Goal: Task Accomplishment & Management: Use online tool/utility

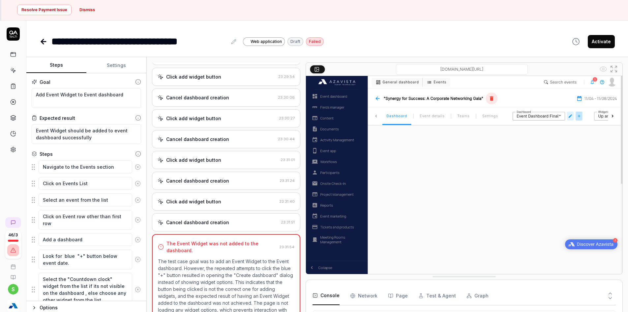
scroll to position [43, 0]
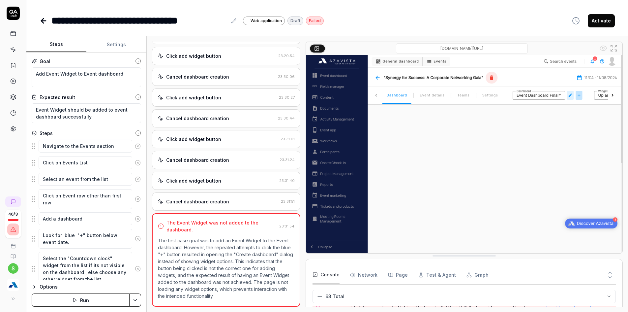
click at [10, 292] on button at bounding box center [13, 298] width 13 height 13
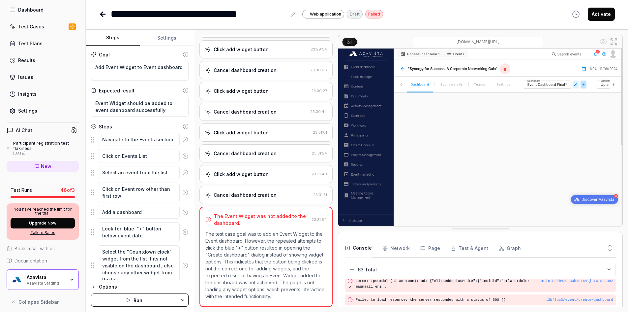
scroll to position [27, 0]
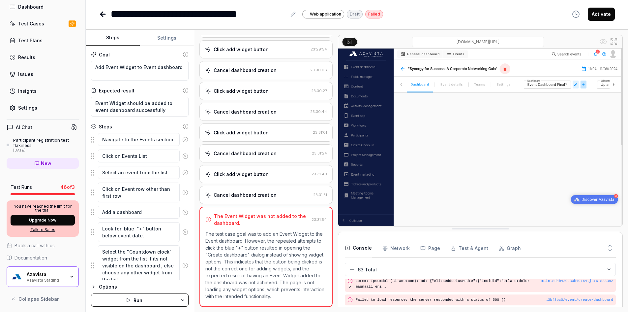
click at [64, 280] on div "Azavista Azavista Staging" at bounding box center [43, 276] width 72 height 20
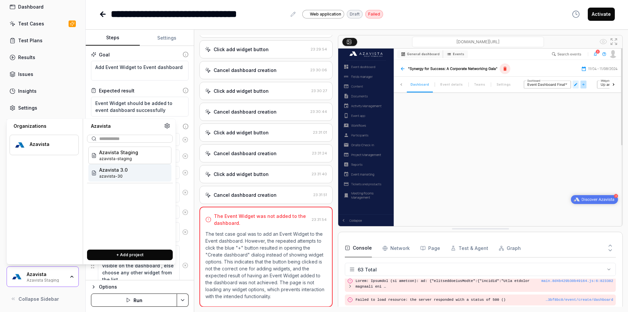
click at [138, 174] on div "Azavista 3.0 azavista-30" at bounding box center [129, 172] width 83 height 17
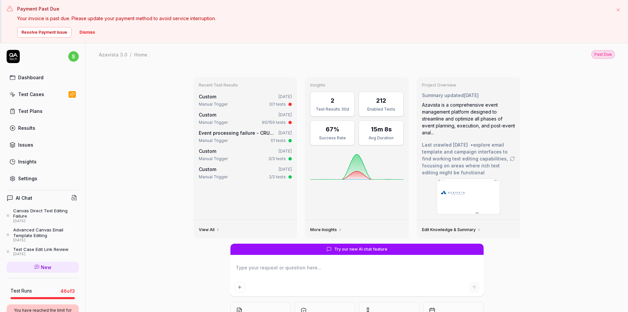
click at [34, 96] on div "Test Cases" at bounding box center [31, 94] width 26 height 7
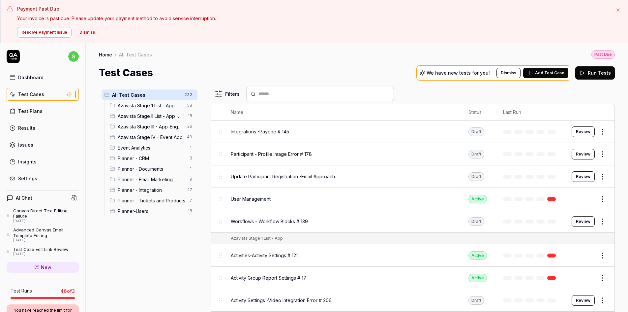
click at [163, 190] on span "Planner - Integration" at bounding box center [151, 189] width 66 height 7
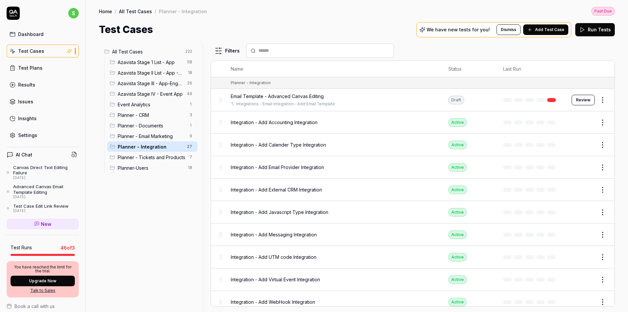
click at [579, 98] on button "Review" at bounding box center [583, 100] width 23 height 11
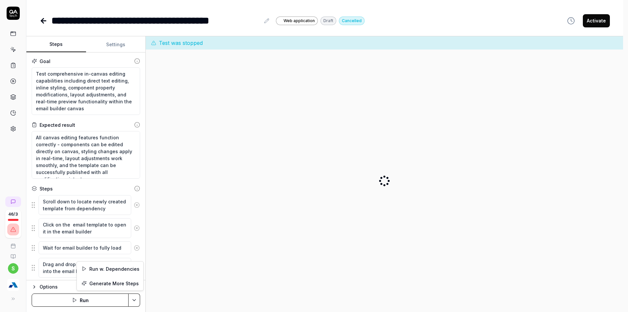
click at [137, 294] on html "**********" at bounding box center [314, 138] width 628 height 363
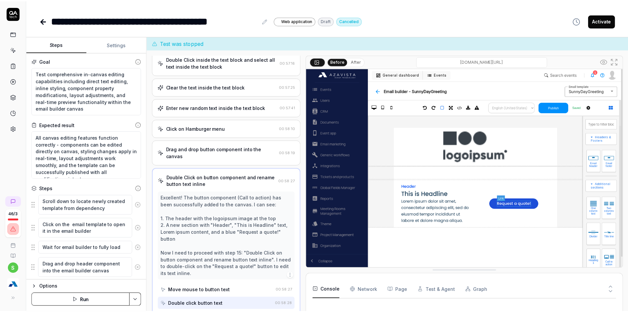
scroll to position [260, 0]
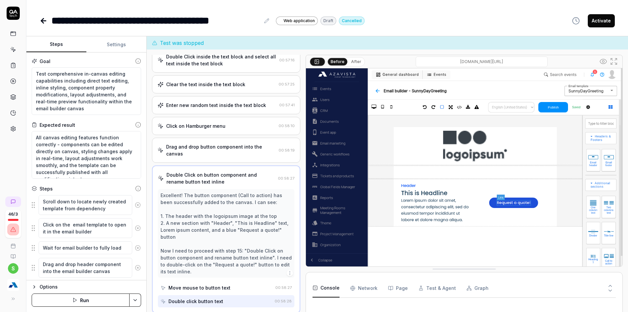
click at [92, 299] on html "**********" at bounding box center [314, 138] width 628 height 363
click at [89, 299] on button "Run" at bounding box center [81, 299] width 98 height 13
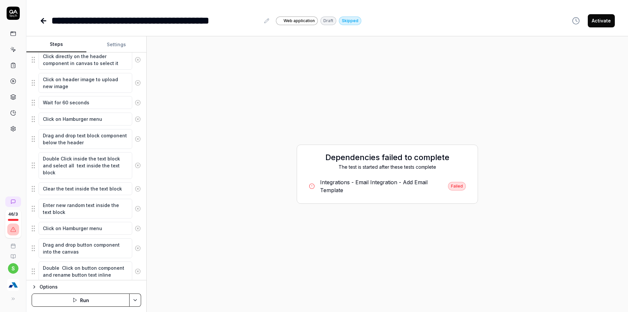
scroll to position [363, 0]
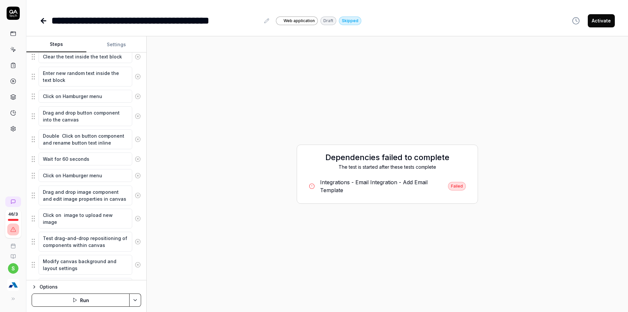
click at [97, 298] on button "Run" at bounding box center [81, 299] width 98 height 13
click at [91, 300] on button "Stop" at bounding box center [81, 299] width 98 height 13
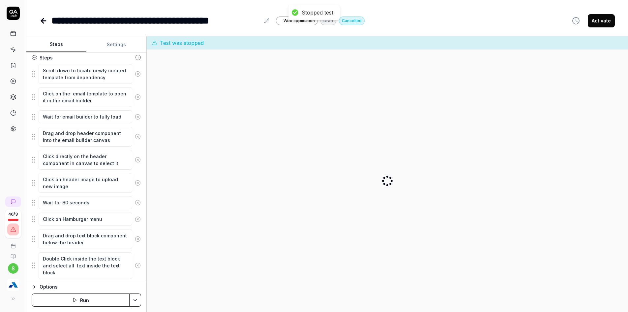
scroll to position [66, 0]
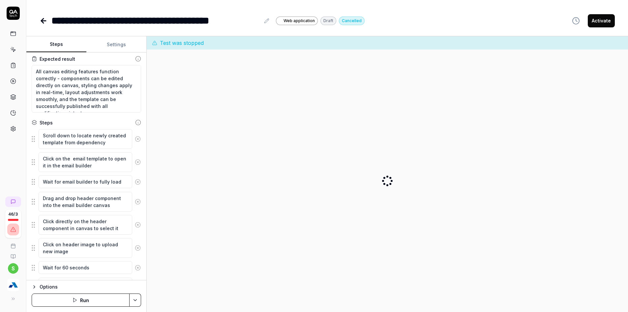
click at [141, 298] on div "Options Run" at bounding box center [86, 296] width 120 height 32
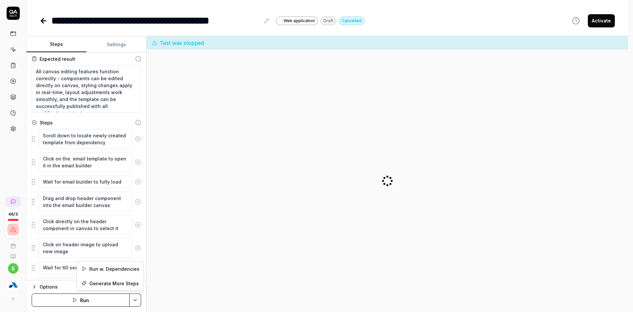
click at [139, 298] on html "**********" at bounding box center [316, 138] width 633 height 363
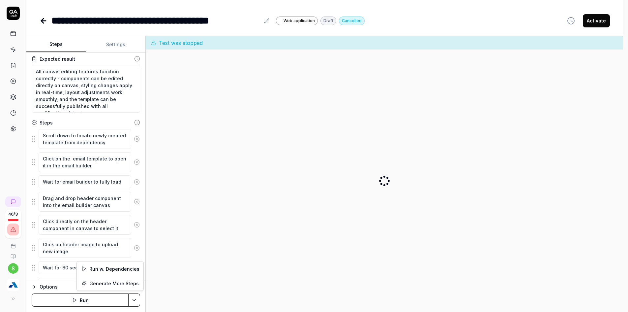
click at [69, 299] on html "**********" at bounding box center [314, 138] width 628 height 363
click at [69, 299] on button "Run" at bounding box center [81, 299] width 98 height 13
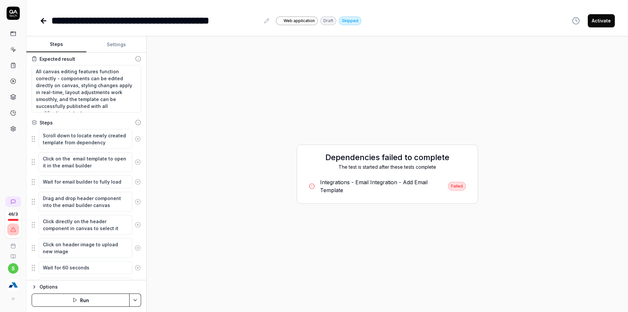
click at [63, 300] on div "Options Run" at bounding box center [86, 296] width 120 height 32
click at [69, 298] on button "Run" at bounding box center [81, 299] width 98 height 13
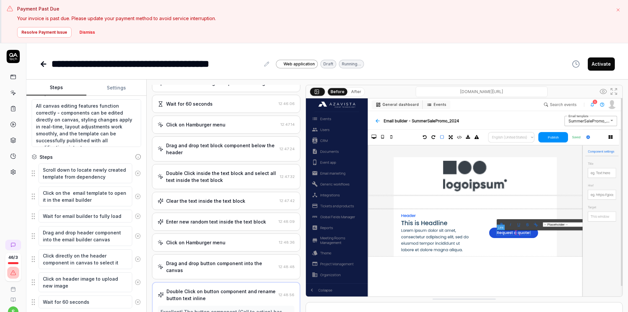
scroll to position [144, 0]
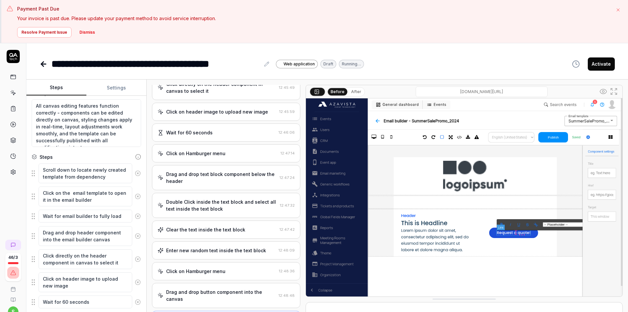
click at [242, 212] on div "Double Click inside the text block and select all text inside the text block" at bounding box center [221, 205] width 111 height 14
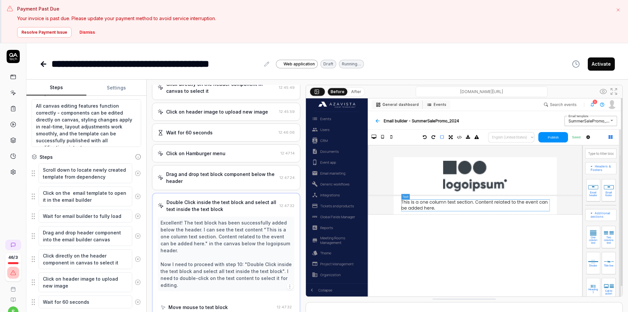
scroll to position [121, 0]
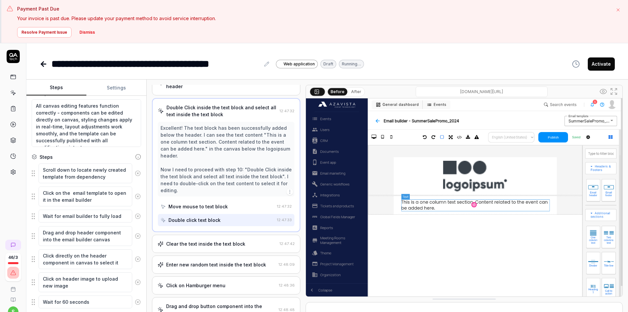
click at [190, 244] on div "Clear the text inside the text block" at bounding box center [205, 243] width 79 height 7
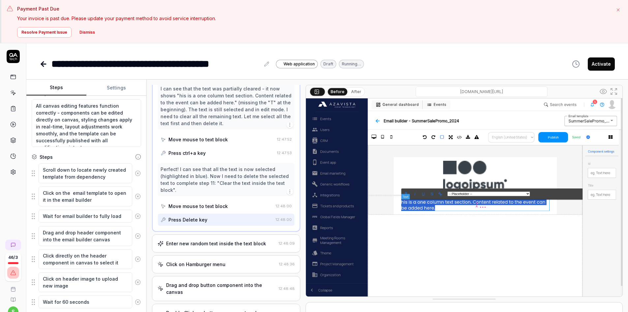
scroll to position [414, 0]
click at [190, 244] on div "Enter new random text inside the text block" at bounding box center [216, 243] width 100 height 7
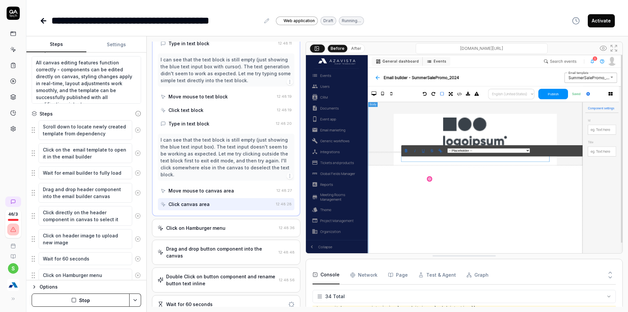
scroll to position [420, 0]
click at [353, 51] on button "After" at bounding box center [357, 48] width 16 height 7
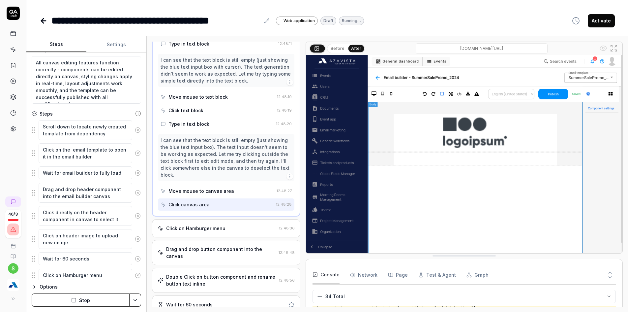
click at [325, 47] on button at bounding box center [317, 48] width 15 height 8
click at [333, 47] on button "Before" at bounding box center [337, 48] width 19 height 7
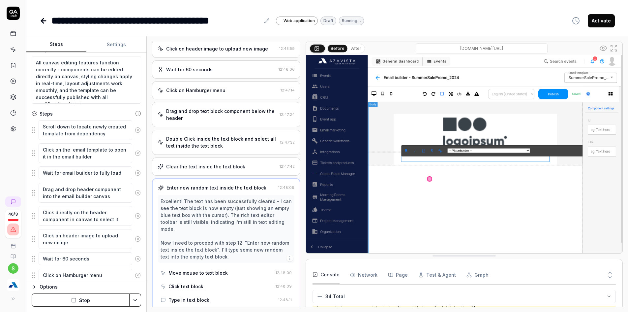
scroll to position [156, 0]
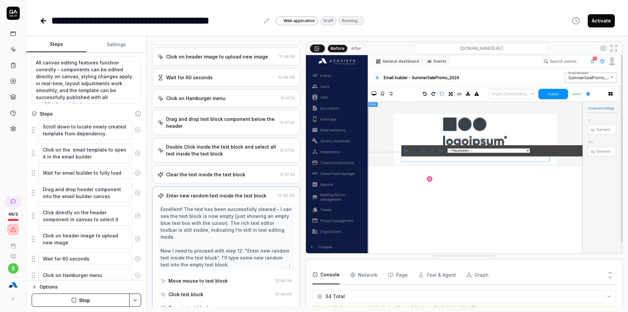
click at [219, 178] on div "Clear the text inside the text block 12:47:42" at bounding box center [226, 174] width 148 height 18
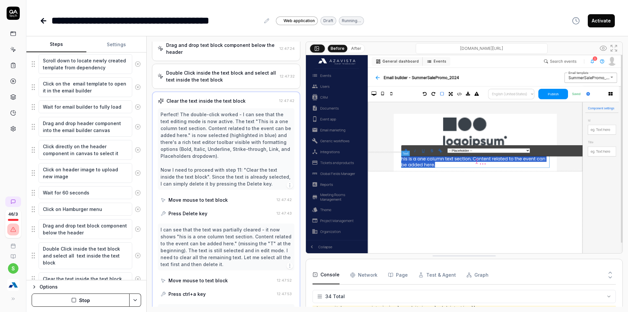
scroll to position [174, 0]
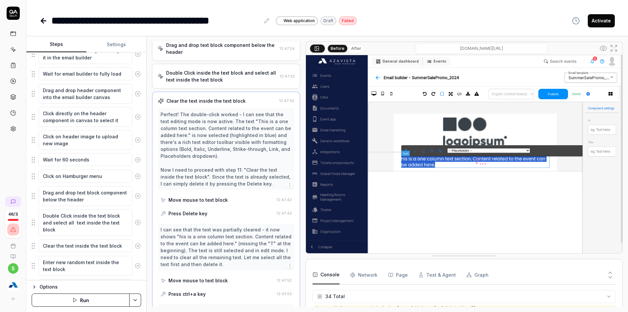
type textarea "*"
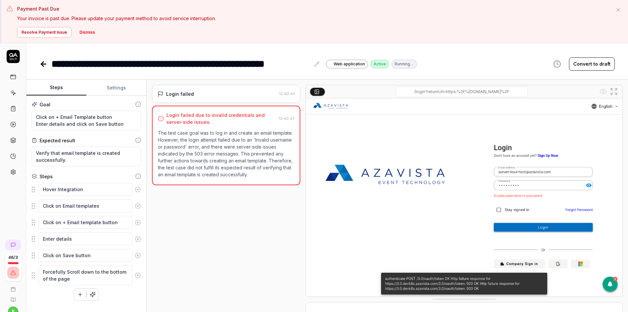
type textarea "*"
